Goal: Use online tool/utility: Utilize a website feature to perform a specific function

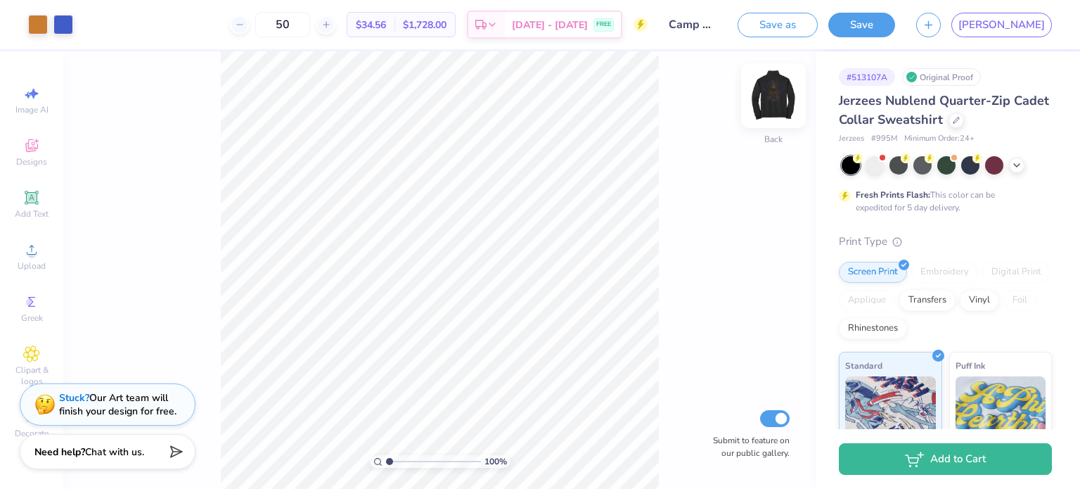
click at [771, 86] on img at bounding box center [773, 95] width 56 height 56
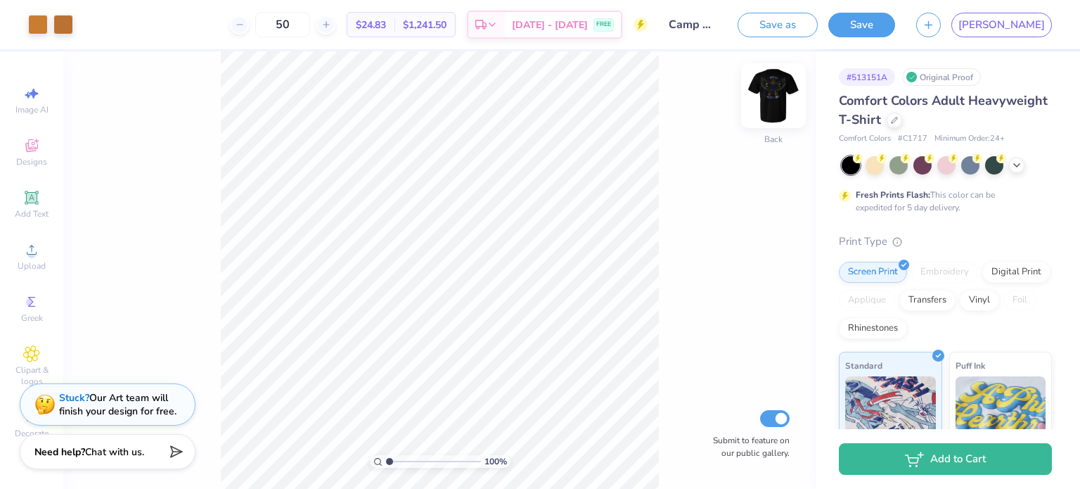
click at [771, 89] on img at bounding box center [773, 95] width 56 height 56
click at [771, 89] on img at bounding box center [773, 96] width 28 height 28
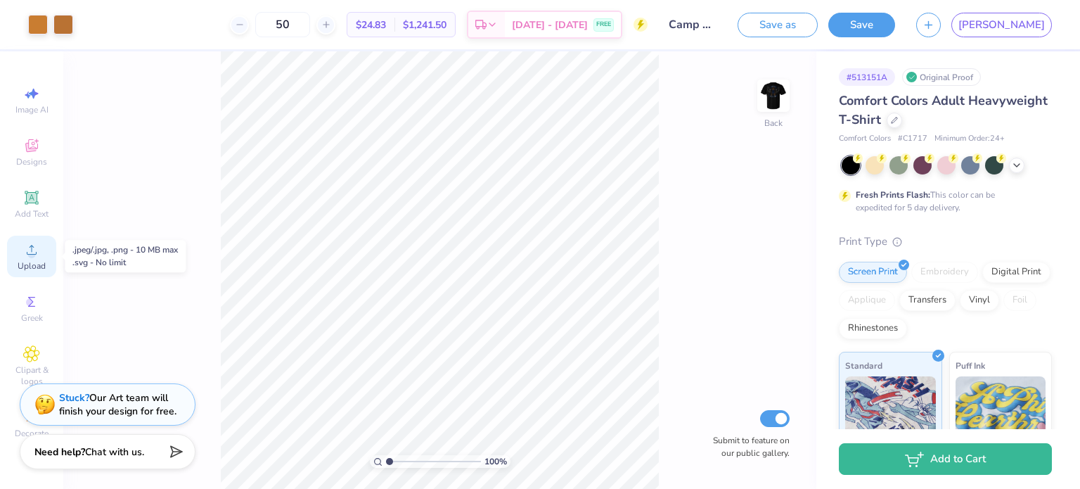
click at [33, 247] on icon at bounding box center [32, 250] width 10 height 10
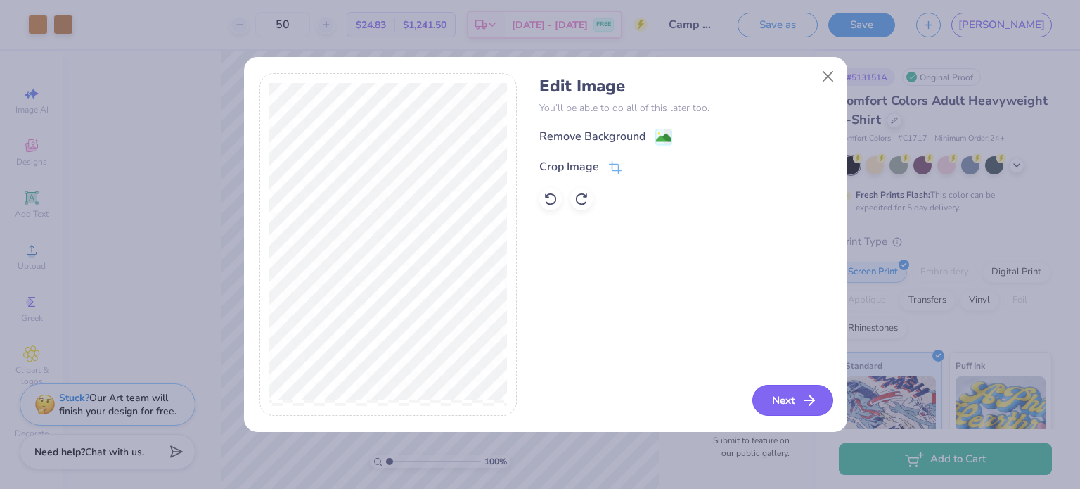
click at [809, 397] on icon "button" at bounding box center [809, 400] width 17 height 17
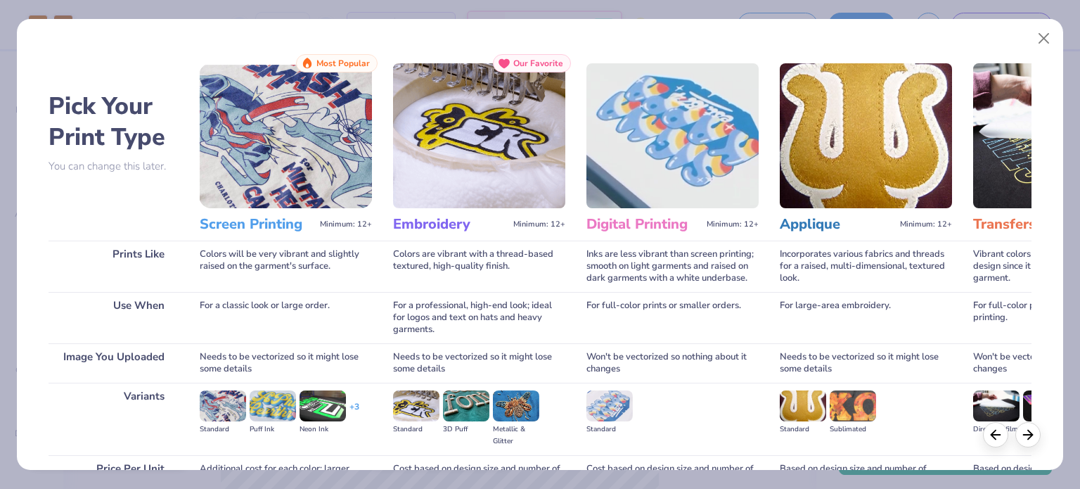
scroll to position [141, 0]
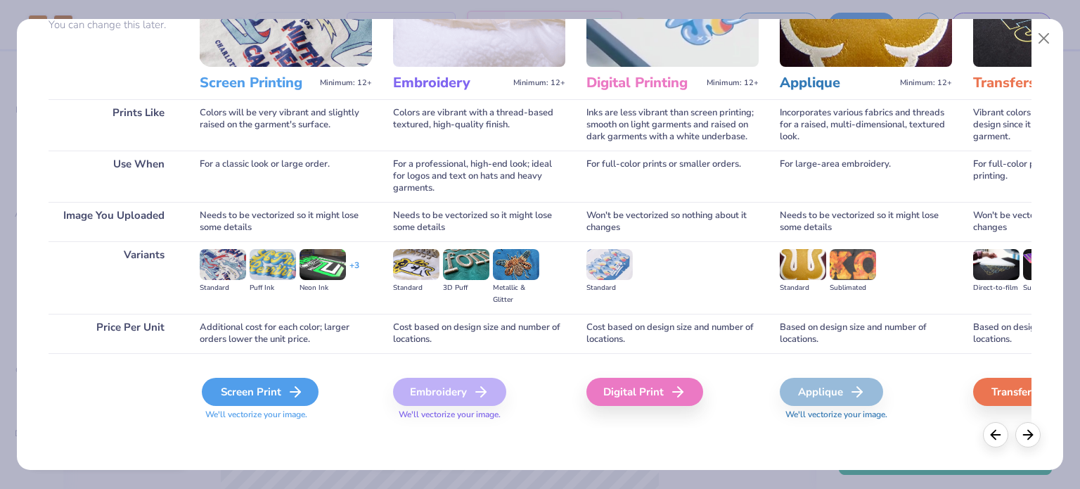
click at [252, 391] on div "Screen Print" at bounding box center [260, 392] width 117 height 28
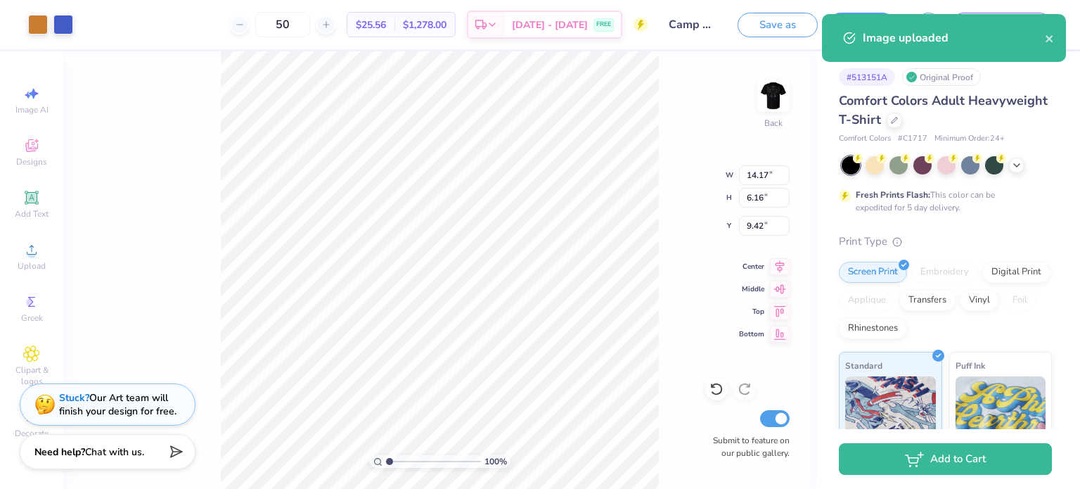
type input "4.47"
type input "1.96"
type input "3.00"
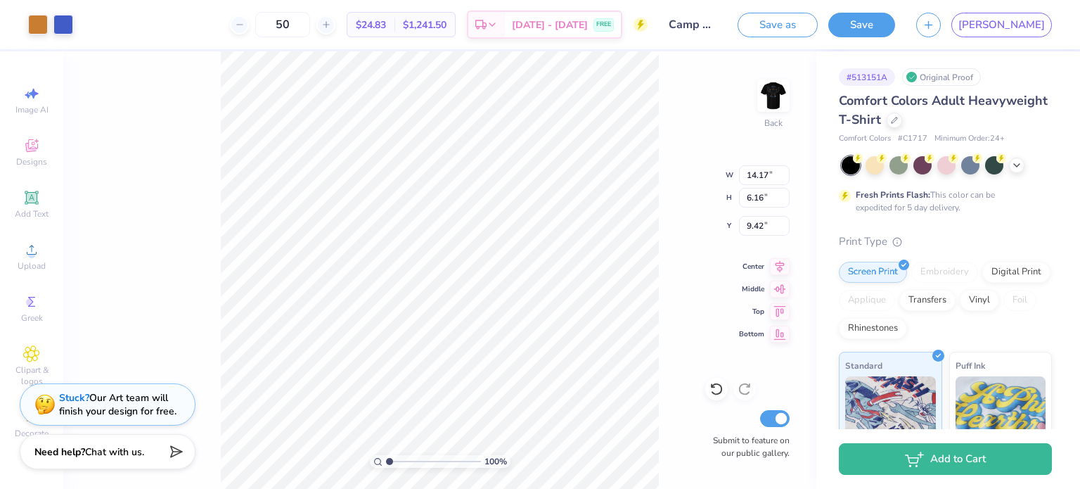
type input "4.91"
type input "2.13"
type input "3.00"
click at [785, 86] on img at bounding box center [773, 95] width 56 height 56
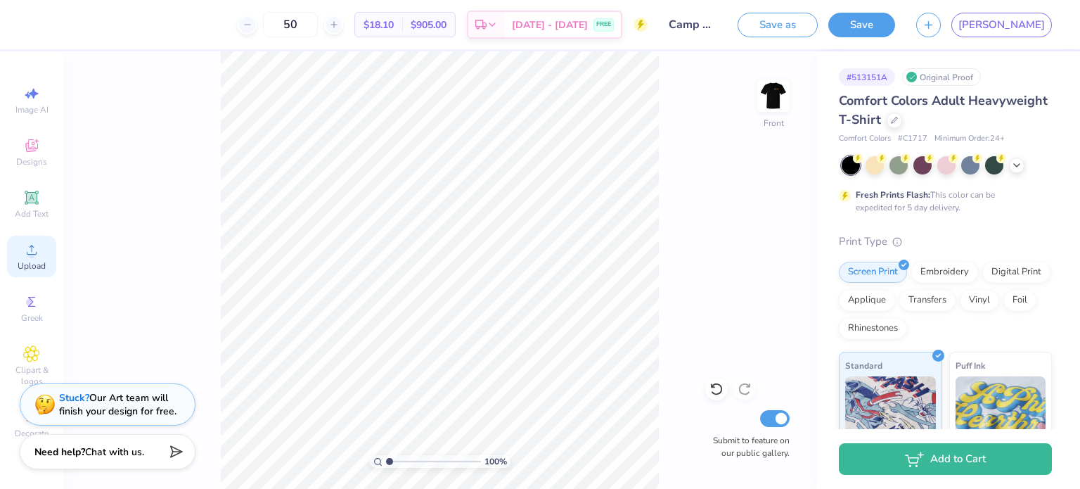
click at [30, 264] on span "Upload" at bounding box center [32, 265] width 28 height 11
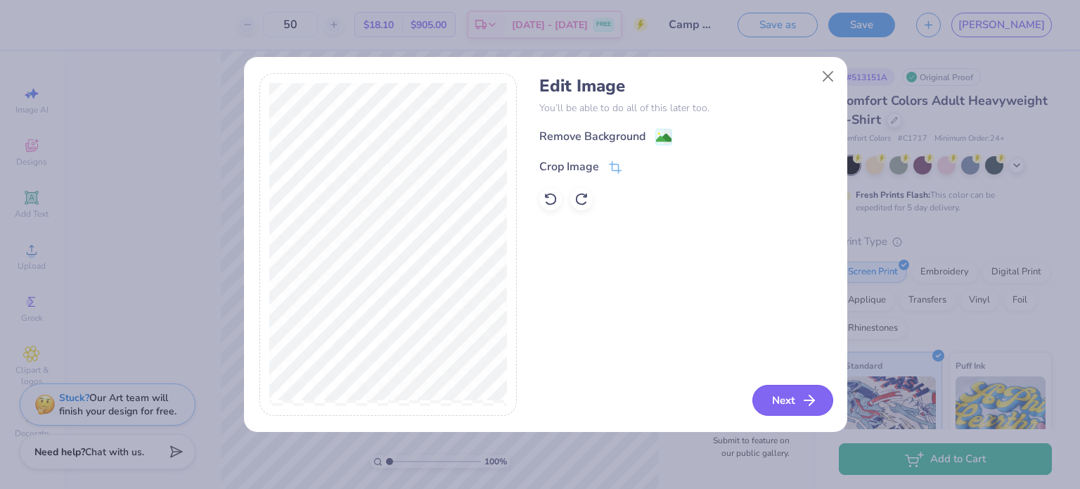
click at [794, 398] on button "Next" at bounding box center [792, 400] width 81 height 31
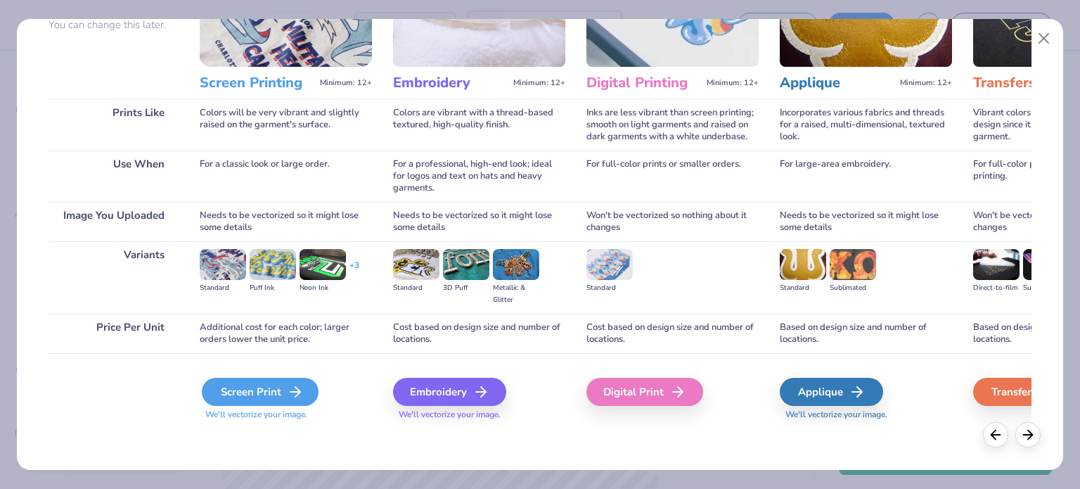
click at [269, 390] on div "Screen Print" at bounding box center [260, 392] width 117 height 28
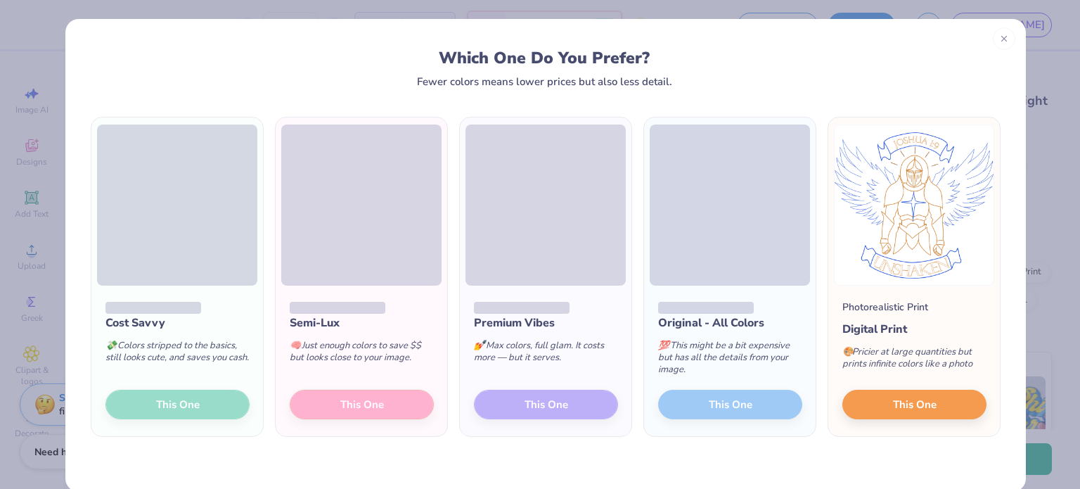
click at [363, 406] on div "Semi-Lux 🧠 Just enough colors to save $$ but looks close to your image. This One" at bounding box center [362, 360] width 172 height 150
click at [342, 402] on div "Semi-Lux 🧠 Just enough colors to save $$ but looks close to your image. This One" at bounding box center [362, 360] width 172 height 150
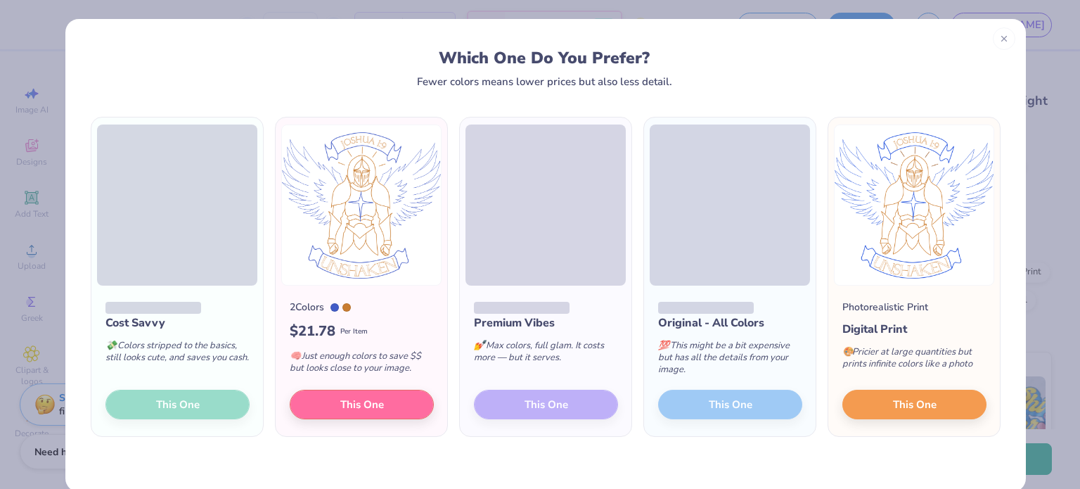
scroll to position [22, 0]
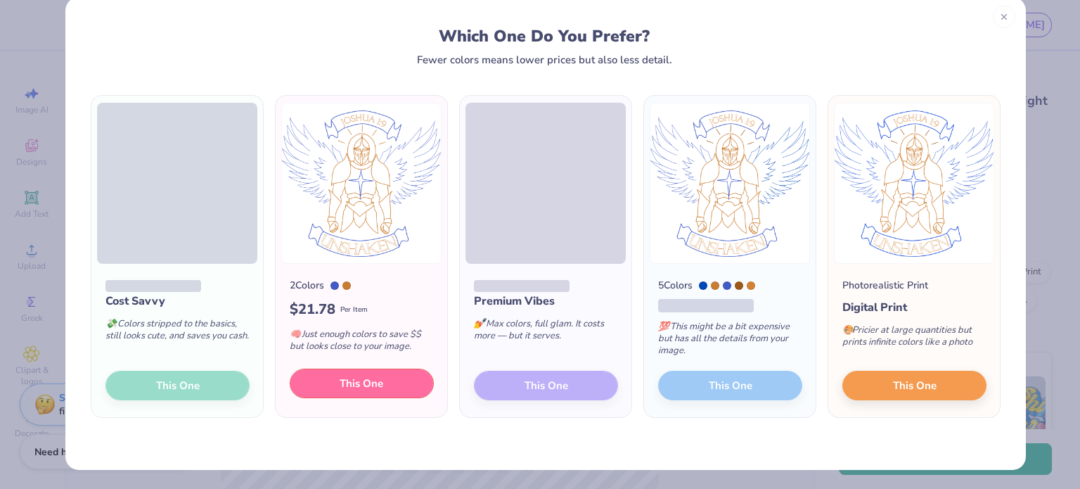
click at [356, 382] on span "This One" at bounding box center [362, 383] width 44 height 16
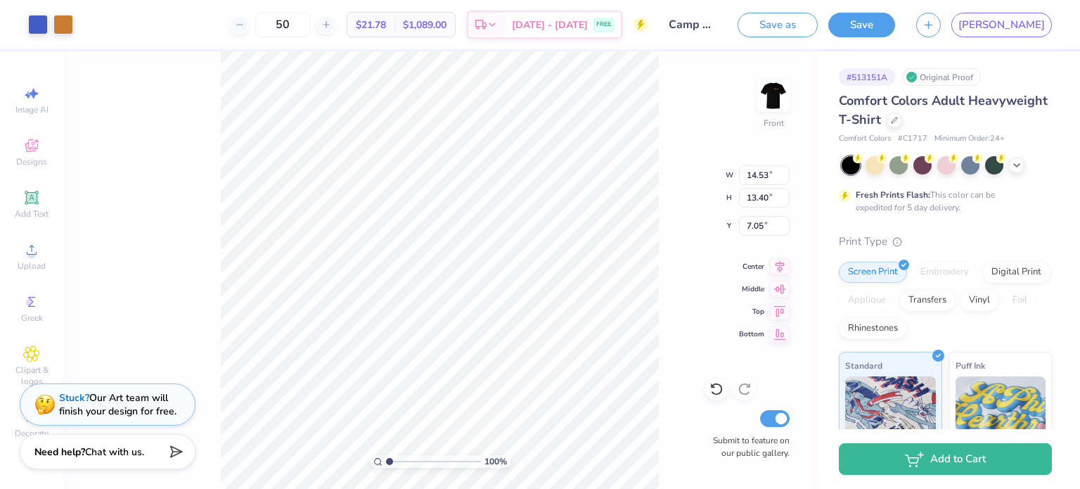
type input "3.00"
click at [700, 278] on div "100 % Front W 14.53 14.53 " H 13.40 13.40 " Y 3.00 3.00 " Center Middle Top Bot…" at bounding box center [439, 269] width 753 height 437
click at [777, 100] on img at bounding box center [773, 95] width 56 height 56
click at [692, 315] on div "100 % Back Submit to feature on our public gallery." at bounding box center [439, 269] width 753 height 437
